Goal: Task Accomplishment & Management: Use online tool/utility

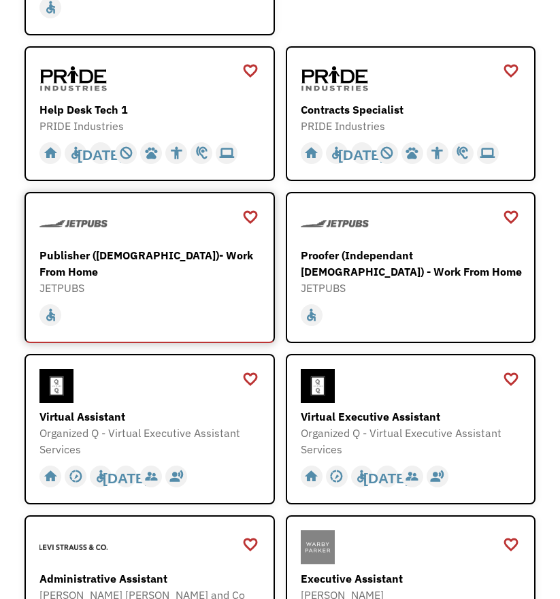
scroll to position [477, 0]
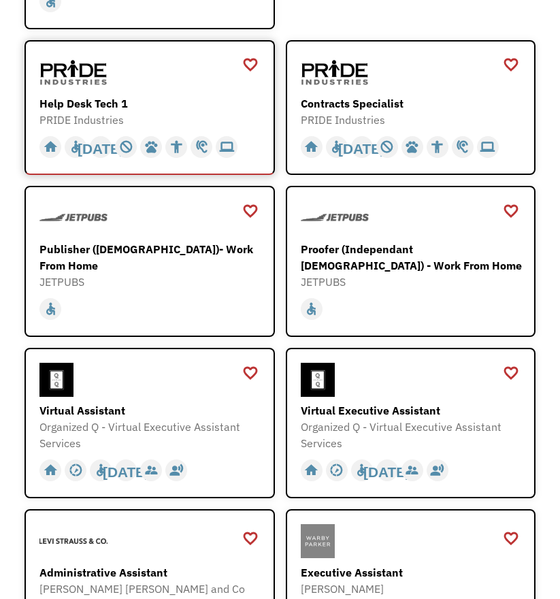
click at [142, 94] on div "Help Desk Tech 1 PRIDE Industries https://jobs.localjobnetwork.com/j/64773016" at bounding box center [150, 91] width 223 height 73
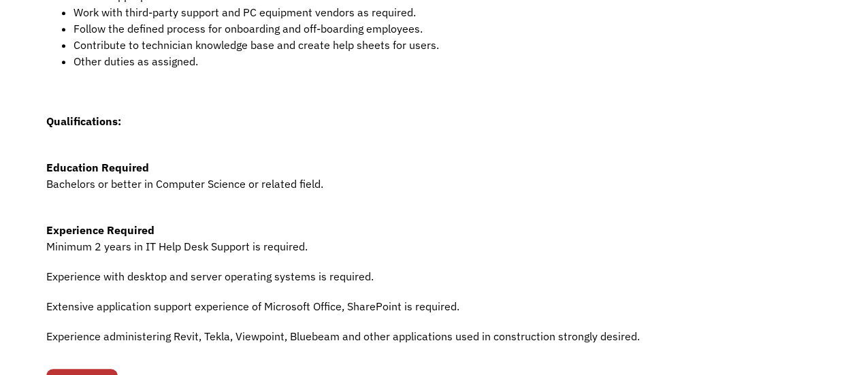
scroll to position [613, 0]
